Goal: Find specific fact

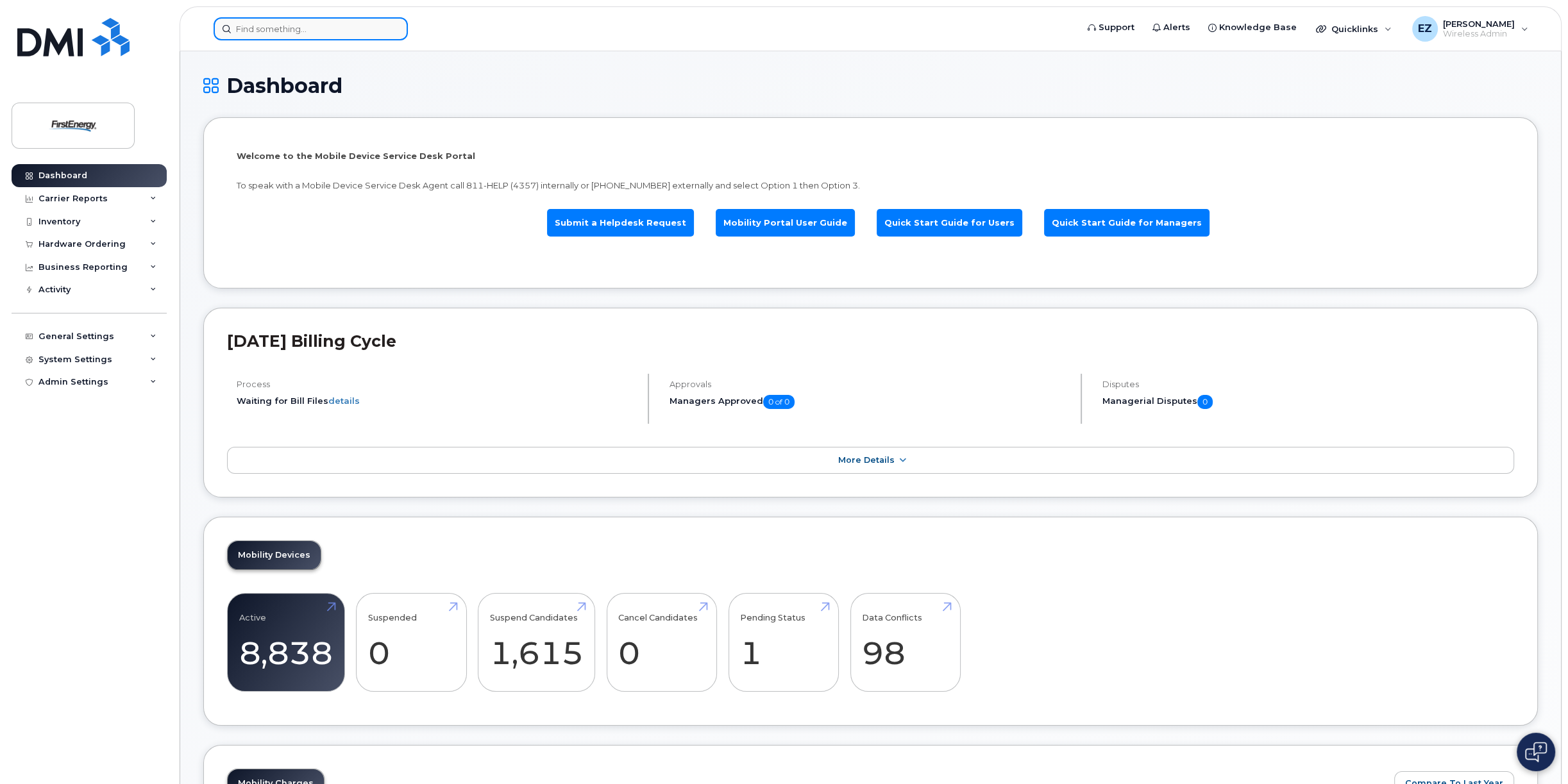
click at [287, 27] on input at bounding box center [310, 29] width 194 height 23
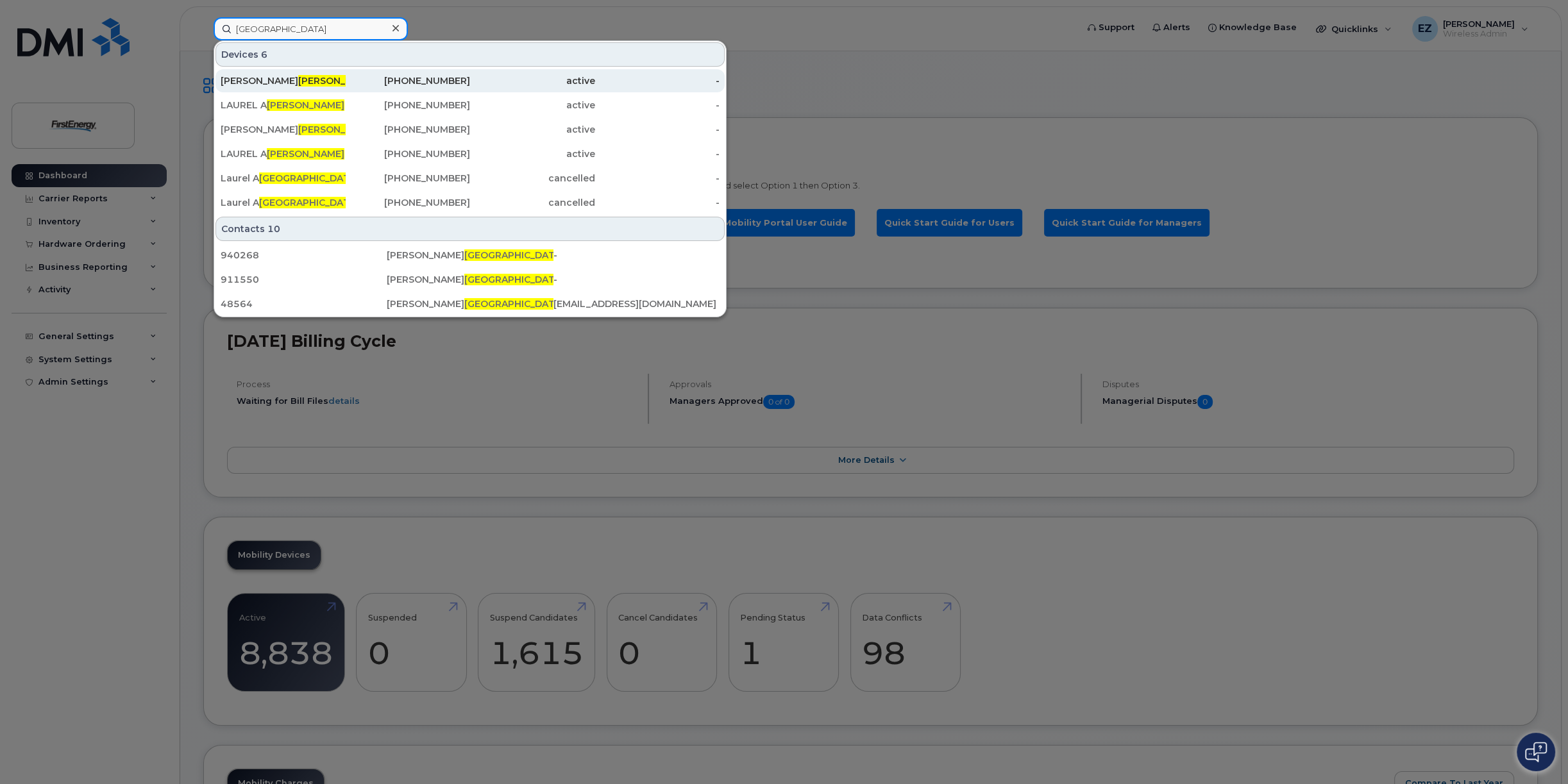
type input "[GEOGRAPHIC_DATA]"
click at [346, 87] on div "[PERSON_NAME]" at bounding box center [408, 81] width 125 height 23
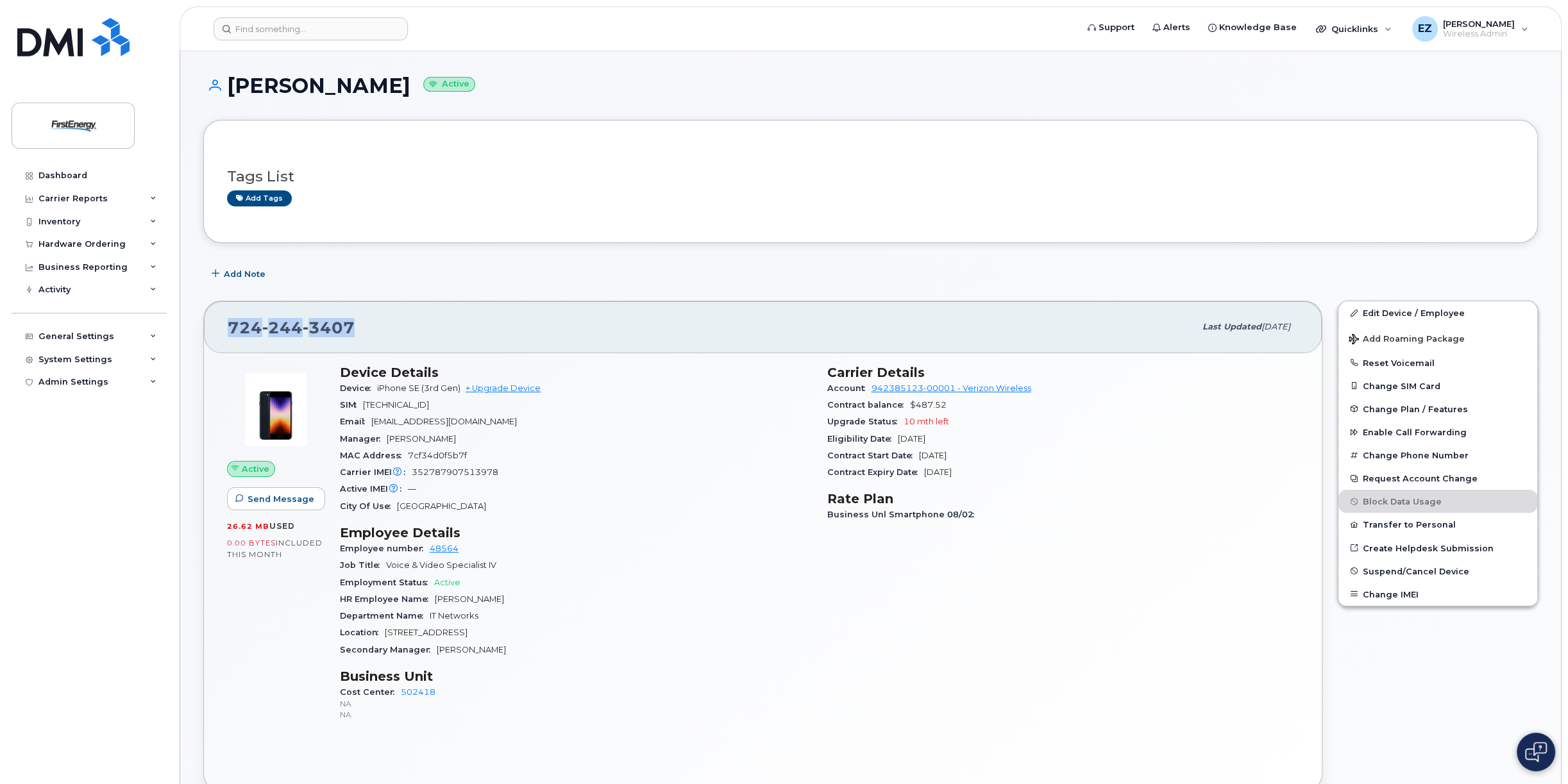
drag, startPoint x: 363, startPoint y: 325, endPoint x: 222, endPoint y: 323, distance: 141.0
click at [222, 323] on div "[PHONE_NUMBER] Last updated [DATE]" at bounding box center [762, 327] width 1118 height 52
click at [459, 338] on div "[PHONE_NUMBER]" at bounding box center [711, 327] width 967 height 27
drag, startPoint x: 398, startPoint y: 333, endPoint x: 232, endPoint y: 332, distance: 166.0
click at [232, 332] on div "724 244 3407" at bounding box center [711, 327] width 967 height 27
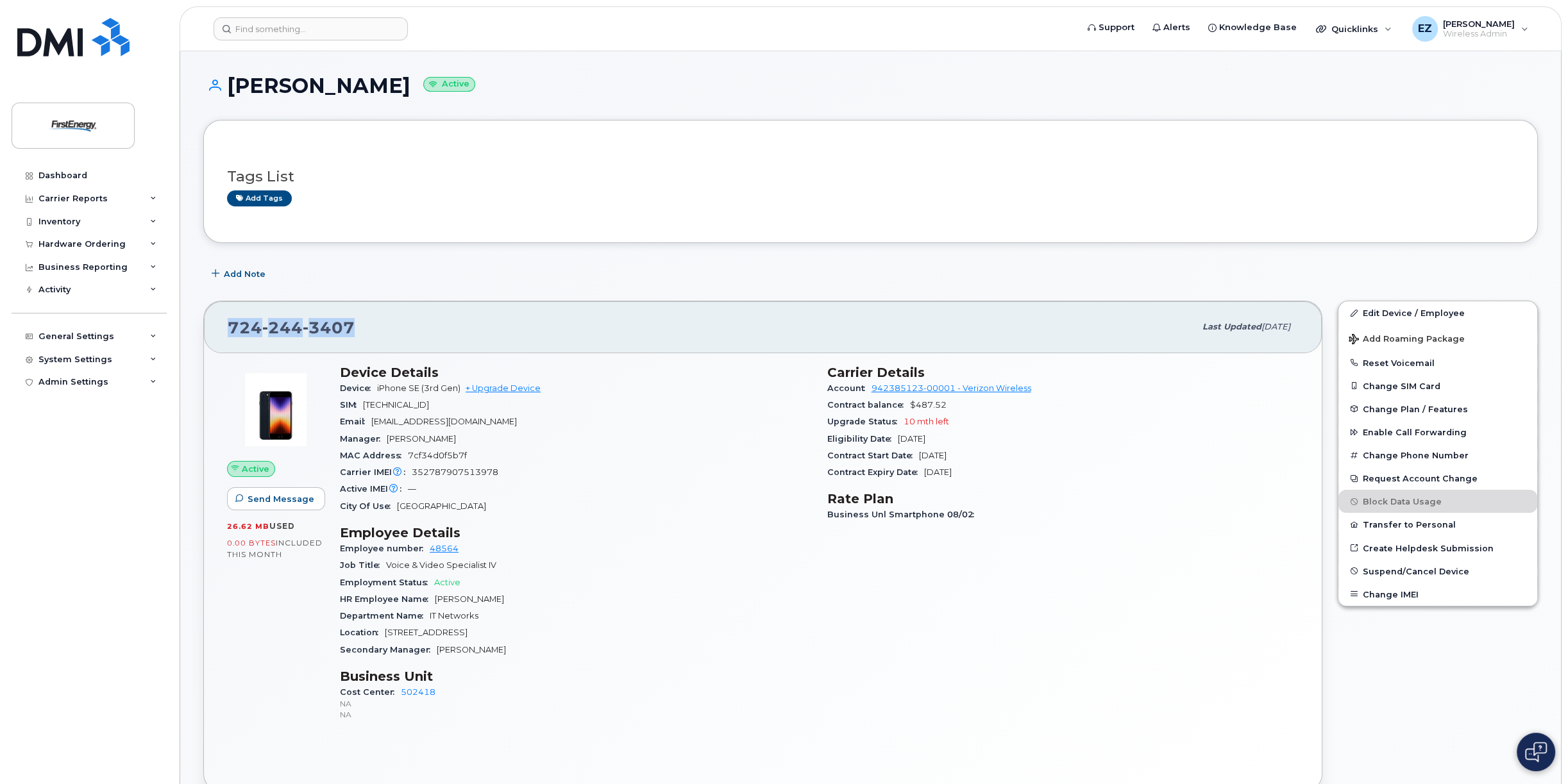
copy span "724 244 3407"
click at [356, 311] on div "724 244 3407 Last updated Aug 12, 2025" at bounding box center [762, 327] width 1118 height 52
drag, startPoint x: 359, startPoint y: 324, endPoint x: 226, endPoint y: 328, distance: 133.1
click at [226, 328] on div "724 244 3407 Last updated Aug 12, 2025" at bounding box center [762, 327] width 1118 height 52
copy span "724 244 3407"
